Goal: Check status

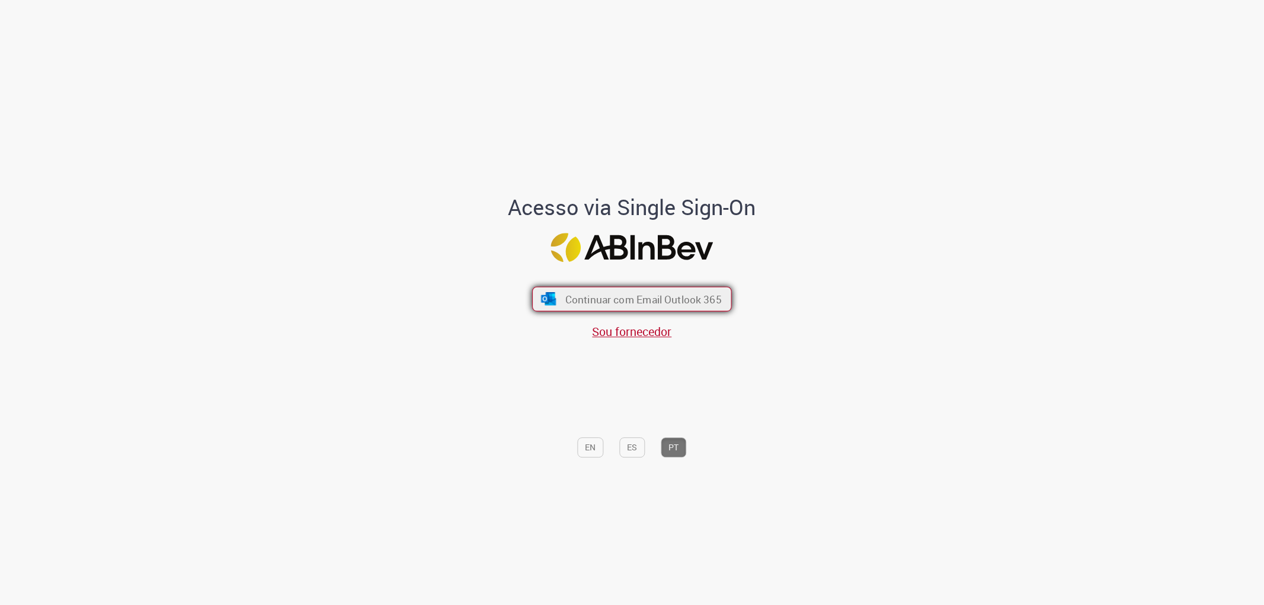
click at [712, 301] on span "Continuar com Email Outlook 365" at bounding box center [643, 299] width 156 height 14
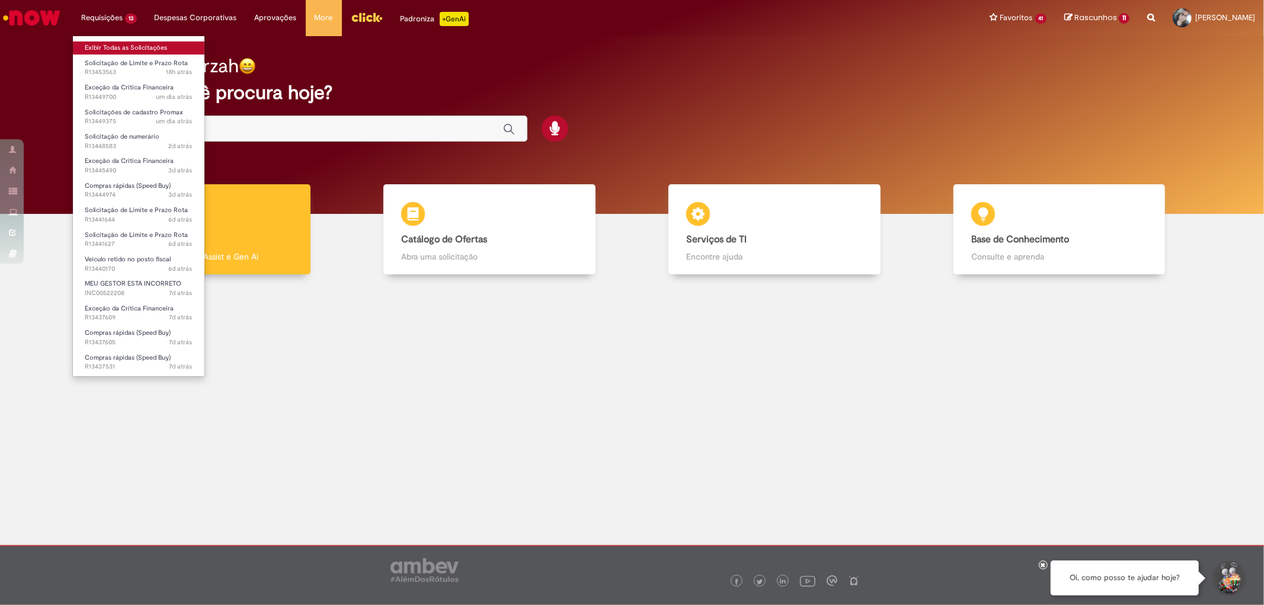
click at [135, 42] on link "Exibir Todas as Solicitações" at bounding box center [139, 47] width 132 height 13
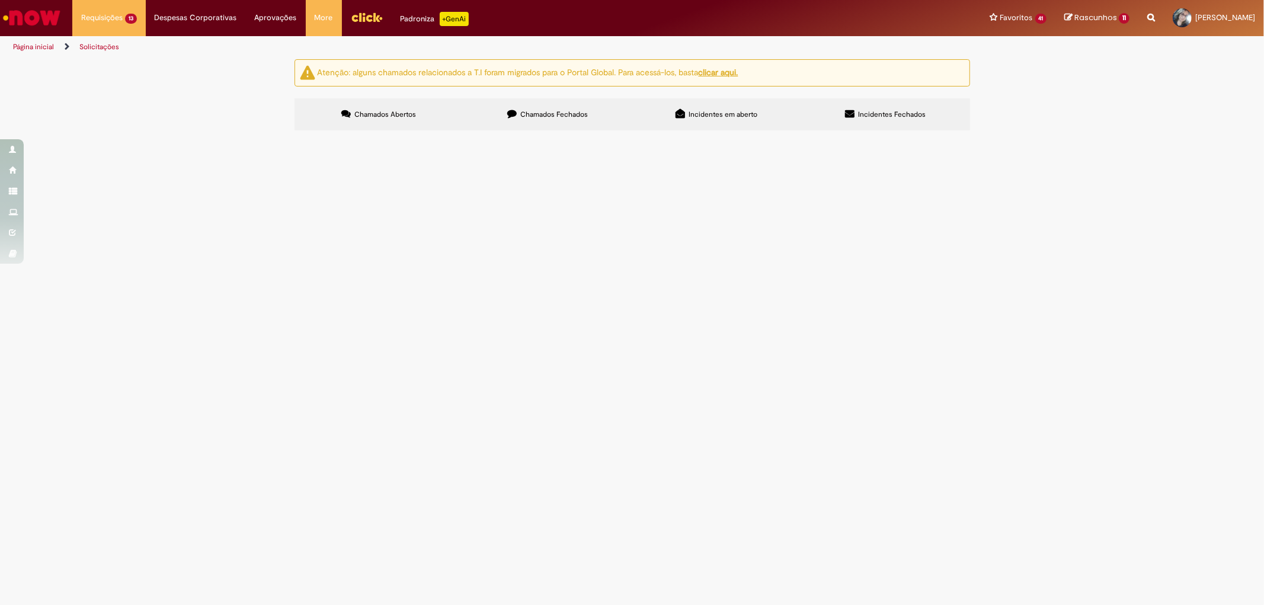
click at [0, 0] on span "[PERSON_NAME],pdv pagou divida, por favor, desbloquear, pdv 96723" at bounding box center [0, 0] width 0 height 0
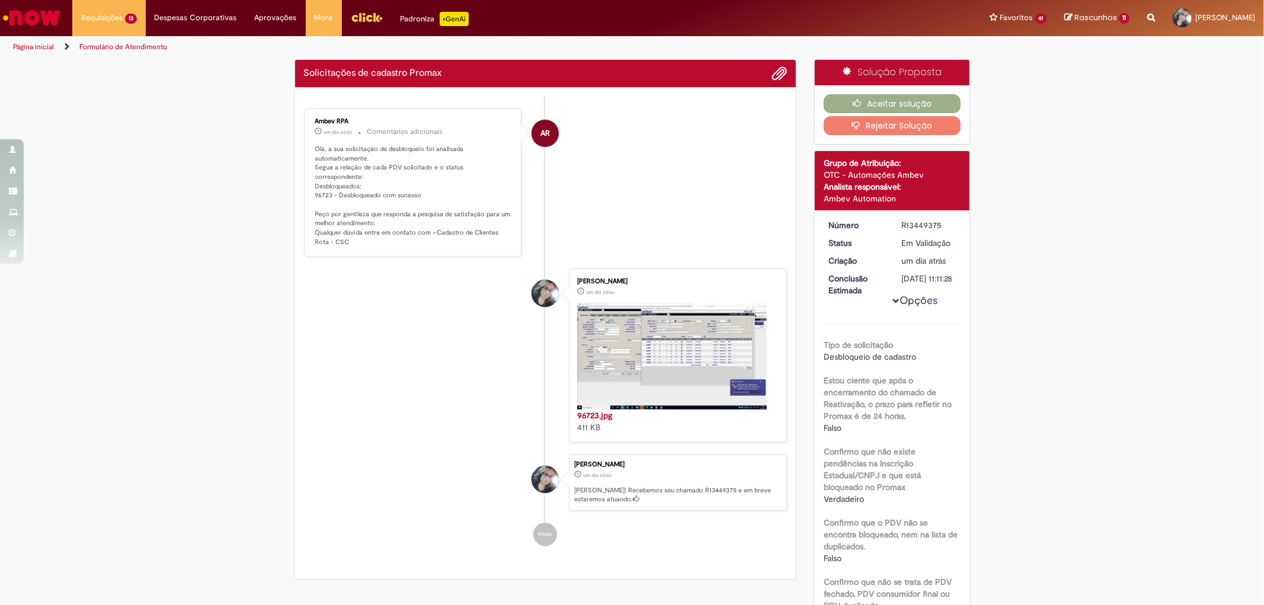
click at [664, 174] on li "AR Ambev RPA um dia atrás um dia atrás Comentários adicionais Olá, a sua solici…" at bounding box center [546, 182] width 484 height 148
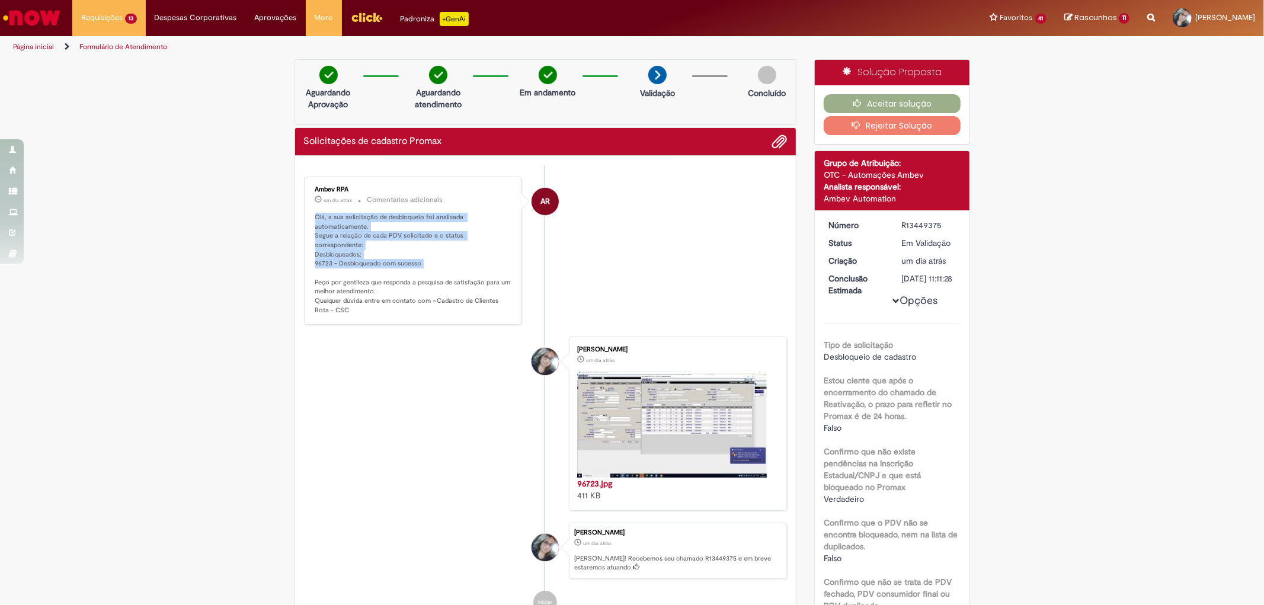
drag, startPoint x: 472, startPoint y: 261, endPoint x: 299, endPoint y: 220, distance: 177.7
click at [304, 220] on div "Ambev RPA um dia atrás um dia atrás Comentários adicionais Olá, a sua solicitaç…" at bounding box center [413, 251] width 218 height 148
copy p "Olá, a sua solicitação de desbloqueio foi analisada automaticamente. Segue a re…"
